Goal: Communication & Community: Answer question/provide support

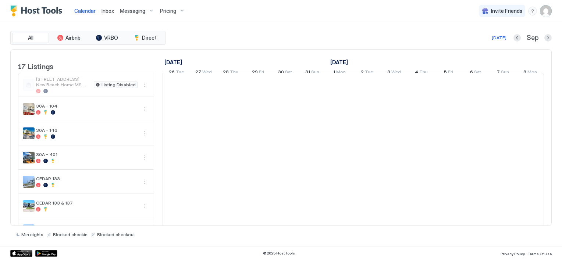
scroll to position [0, 409]
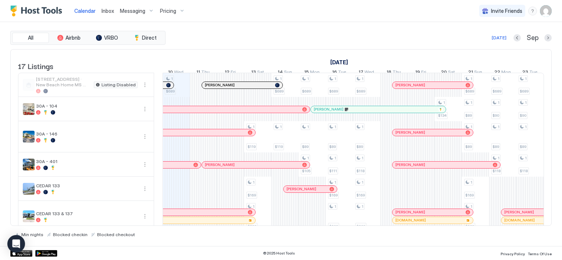
click at [106, 10] on span "Inbox" at bounding box center [107, 11] width 13 height 6
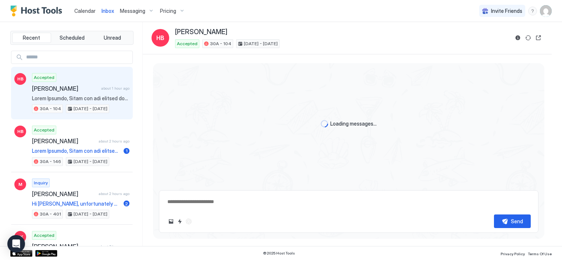
scroll to position [613, 0]
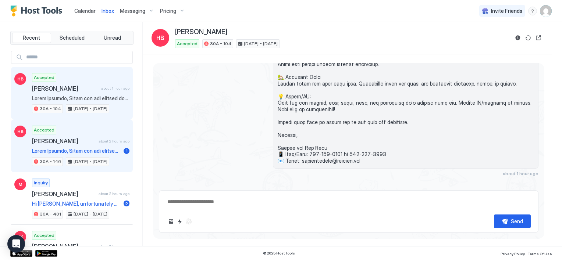
click at [79, 149] on span at bounding box center [76, 151] width 89 height 7
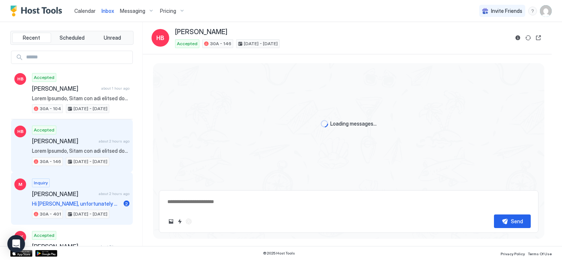
scroll to position [613, 0]
click at [85, 199] on div "Inquiry [PERSON_NAME] about 2 hours ago Hi [PERSON_NAME], unfortunately we won'…" at bounding box center [80, 199] width 97 height 40
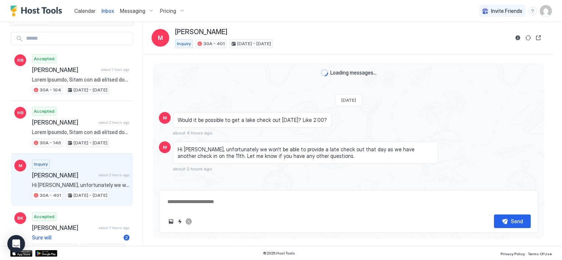
scroll to position [37, 0]
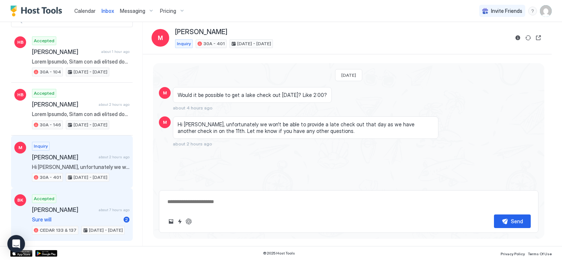
click at [76, 211] on span "[PERSON_NAME]" at bounding box center [64, 209] width 64 height 7
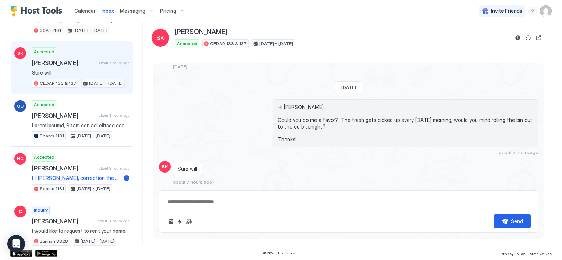
scroll to position [147, 0]
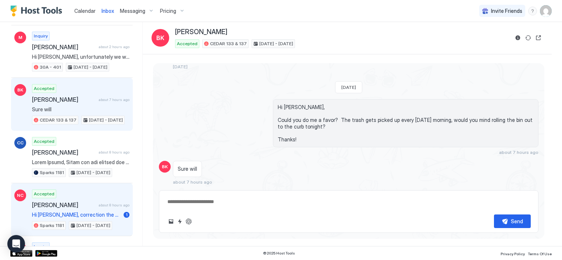
click at [82, 212] on span "Hi [PERSON_NAME], correction the back gate leading down to the patio does have …" at bounding box center [76, 215] width 89 height 7
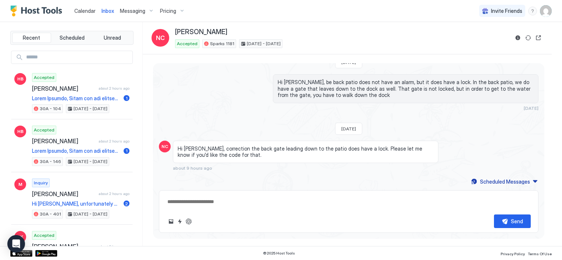
type textarea "*"
